Goal: Find contact information: Find contact information

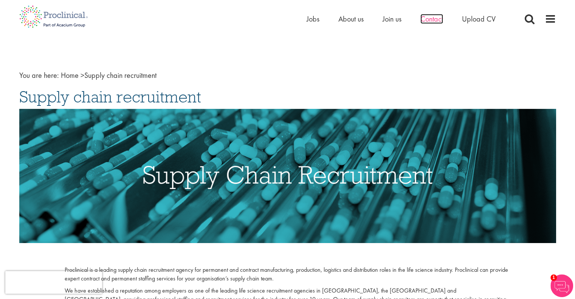
click at [427, 18] on span "Contact" at bounding box center [431, 19] width 23 height 10
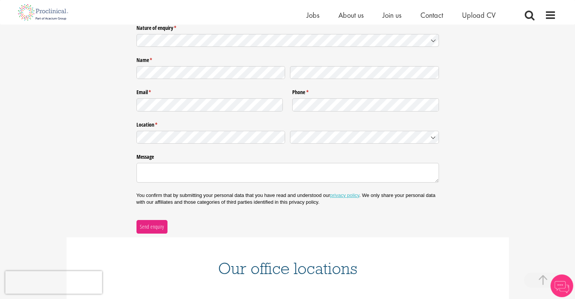
scroll to position [240, 0]
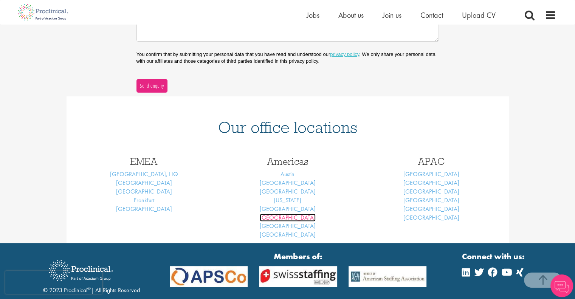
click at [291, 216] on link "[GEOGRAPHIC_DATA]" at bounding box center [288, 218] width 56 height 8
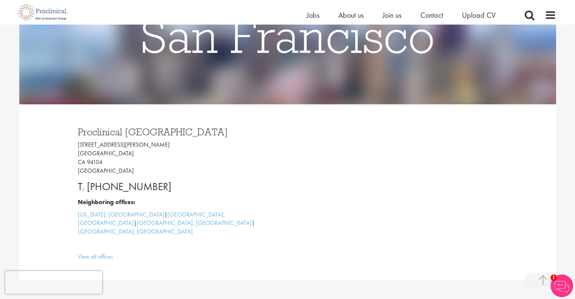
scroll to position [133, 0]
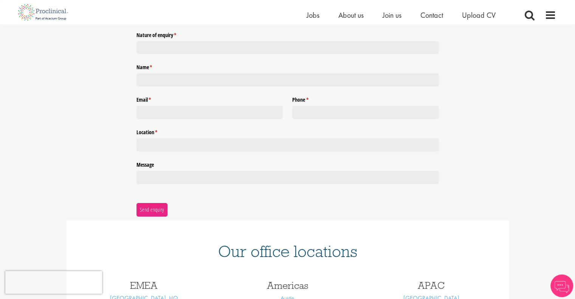
scroll to position [83, 0]
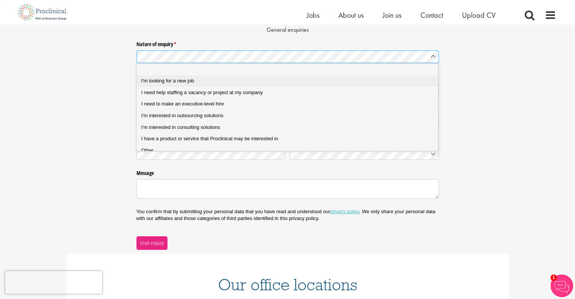
click at [212, 83] on div "I'm looking for a new job" at bounding box center [290, 80] width 298 height 7
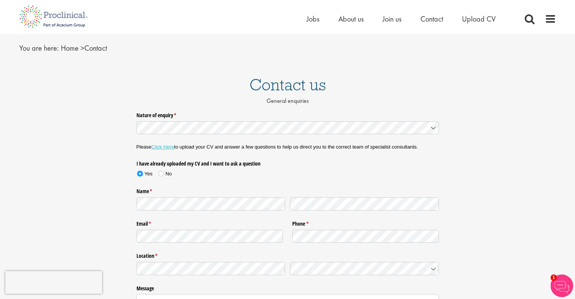
scroll to position [0, 0]
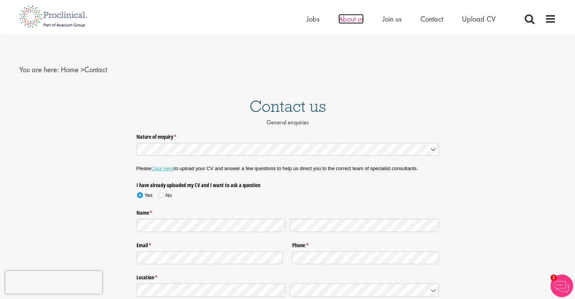
click at [346, 18] on span "About us" at bounding box center [350, 19] width 25 height 10
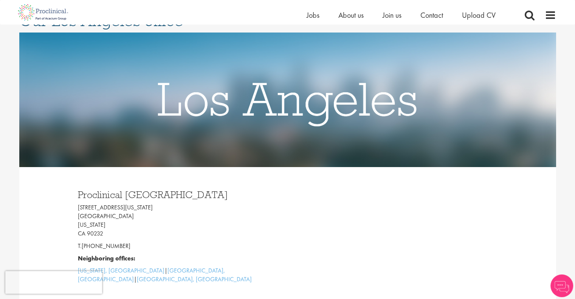
scroll to position [113, 0]
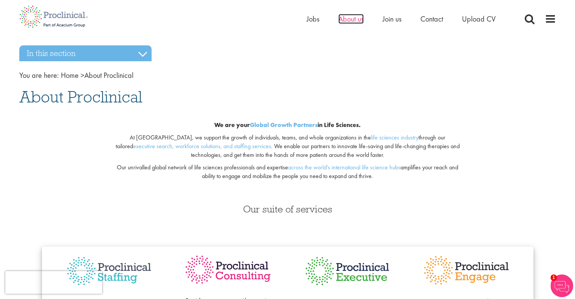
click at [345, 20] on span "About us" at bounding box center [350, 19] width 25 height 10
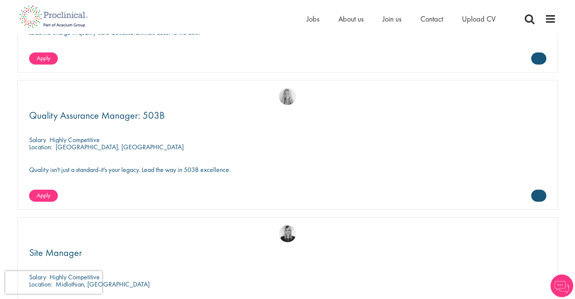
scroll to position [2883, 0]
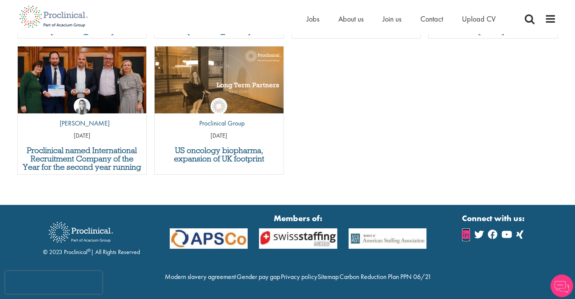
click at [466, 230] on icon at bounding box center [466, 234] width 8 height 9
